Goal: Navigation & Orientation: Find specific page/section

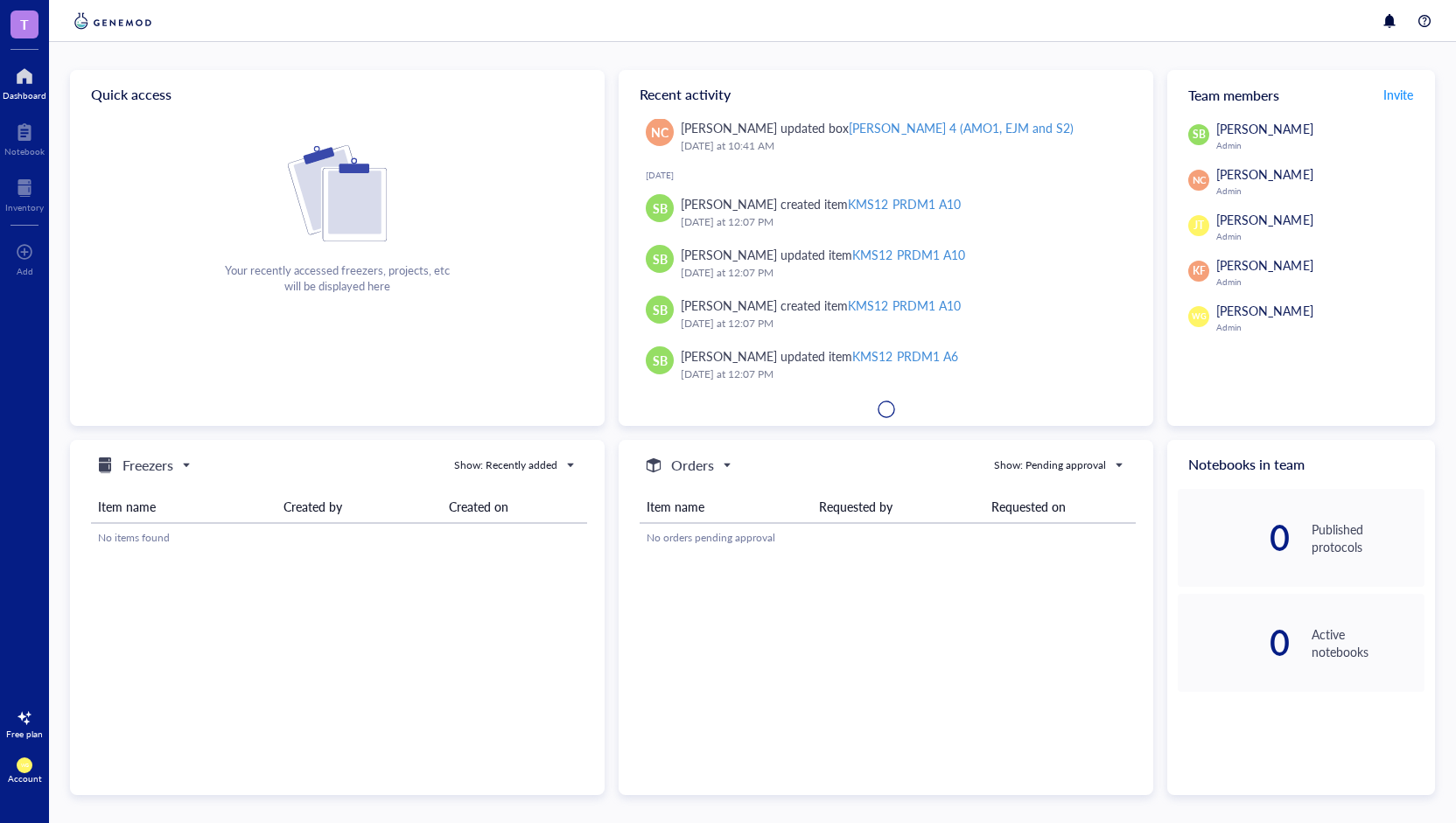
scroll to position [574, 0]
